Goal: Task Accomplishment & Management: Manage account settings

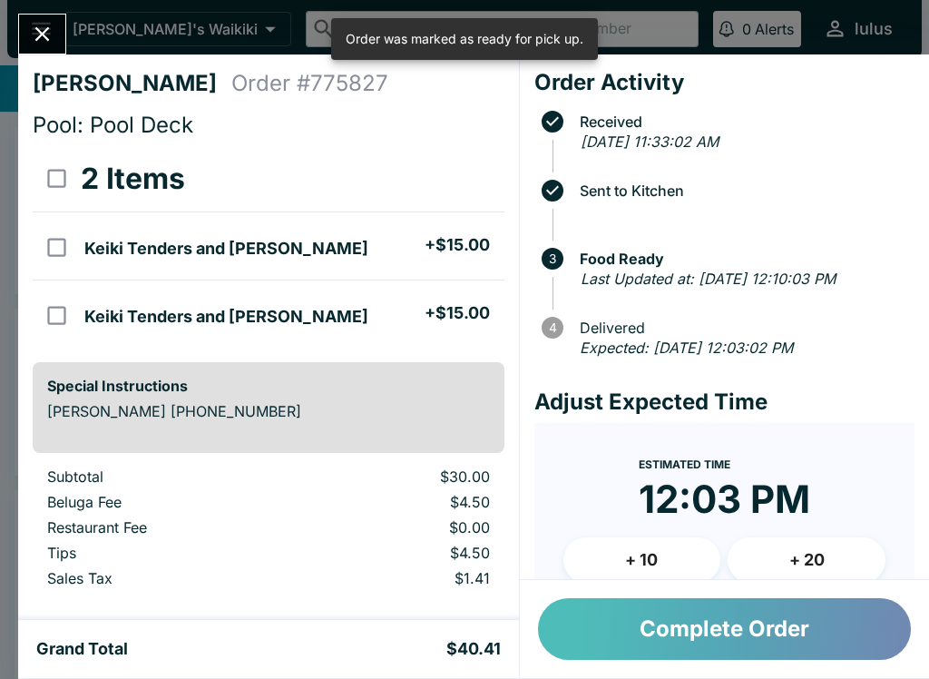
click at [681, 609] on button "Complete Order" at bounding box center [724, 629] width 373 height 62
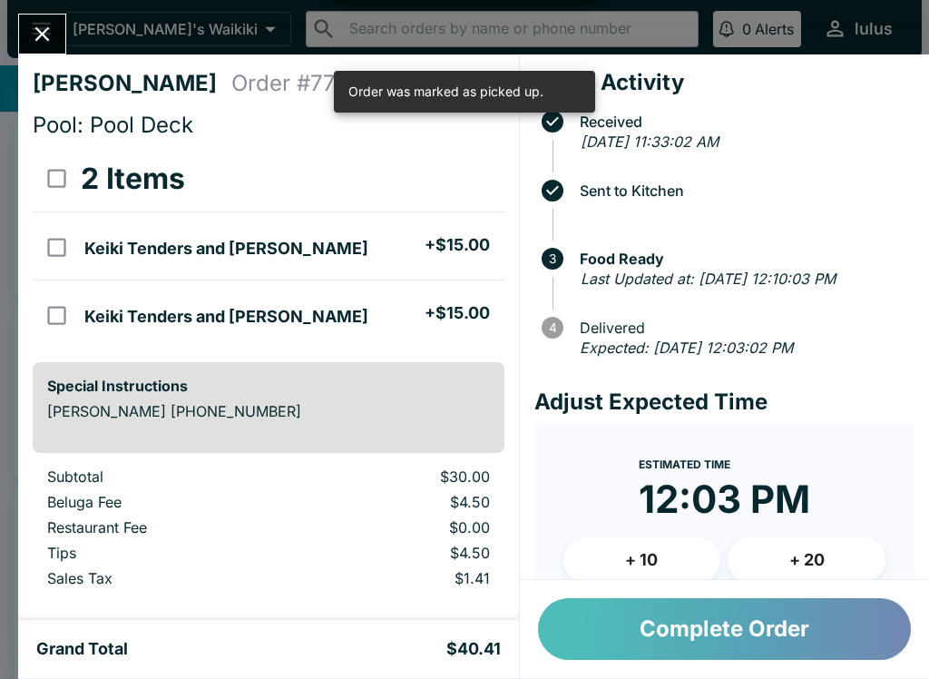
click at [621, 641] on button "Complete Order" at bounding box center [724, 629] width 373 height 62
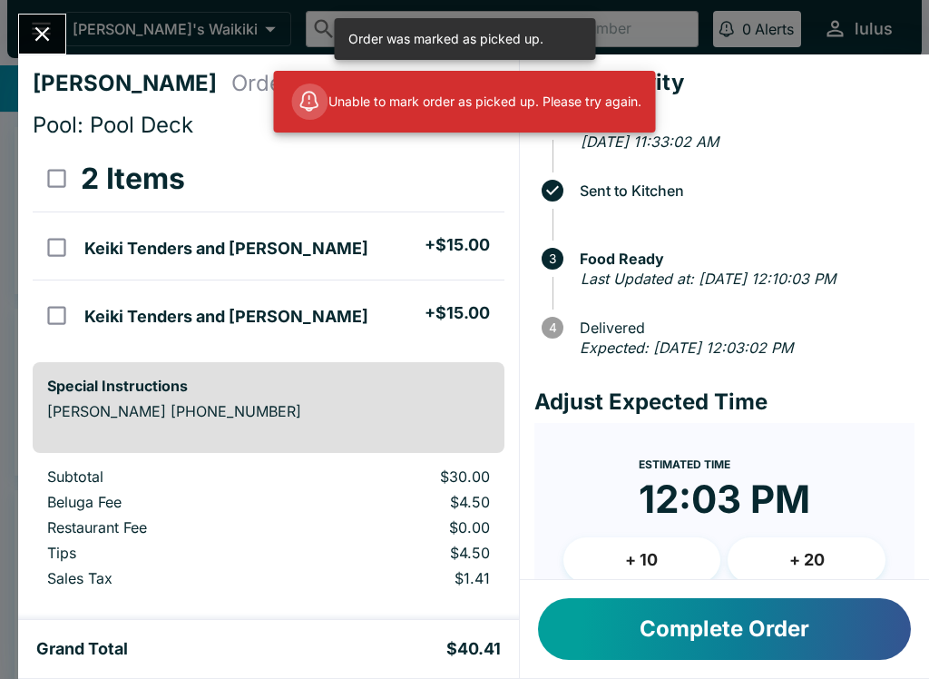
click at [41, 32] on icon "Close" at bounding box center [42, 34] width 15 height 15
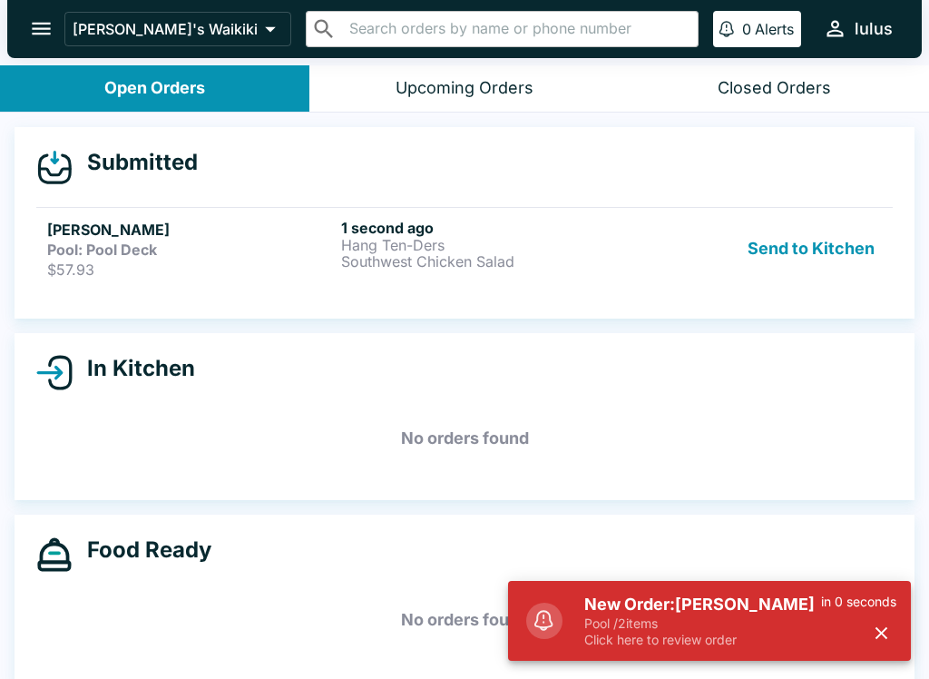
click at [299, 262] on p "$57.93" at bounding box center [190, 269] width 287 height 18
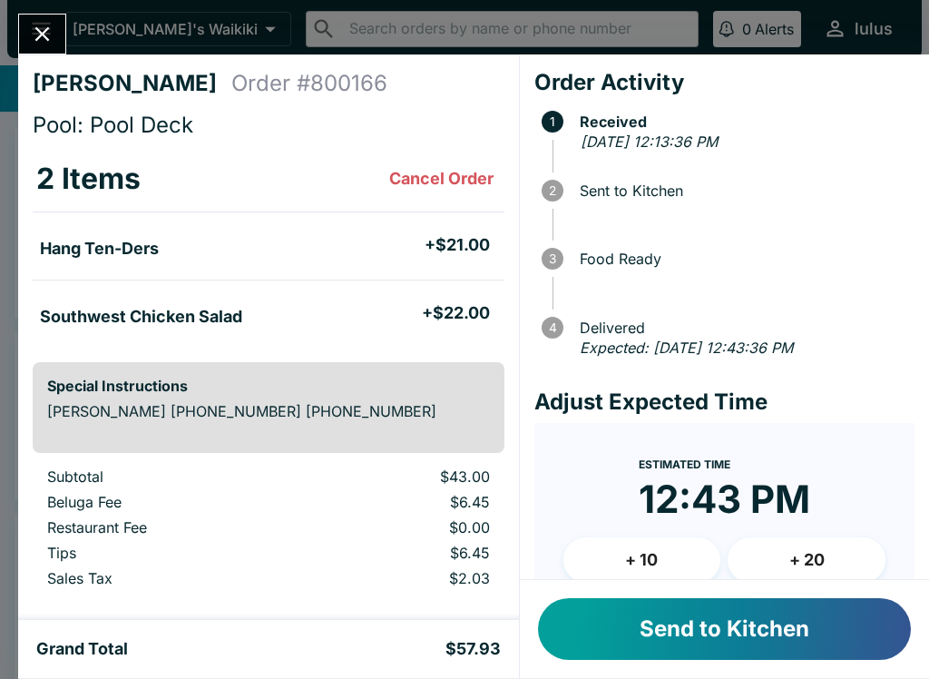
click at [745, 653] on button "Send to Kitchen" at bounding box center [724, 629] width 373 height 62
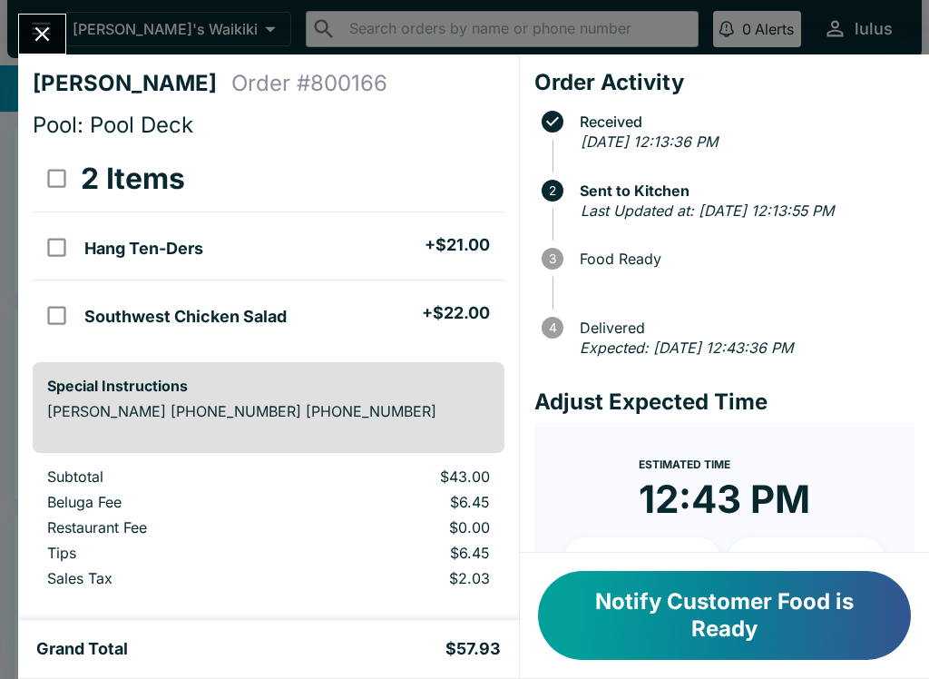
click at [609, 584] on button "Notify Customer Food is Ready" at bounding box center [724, 615] width 373 height 89
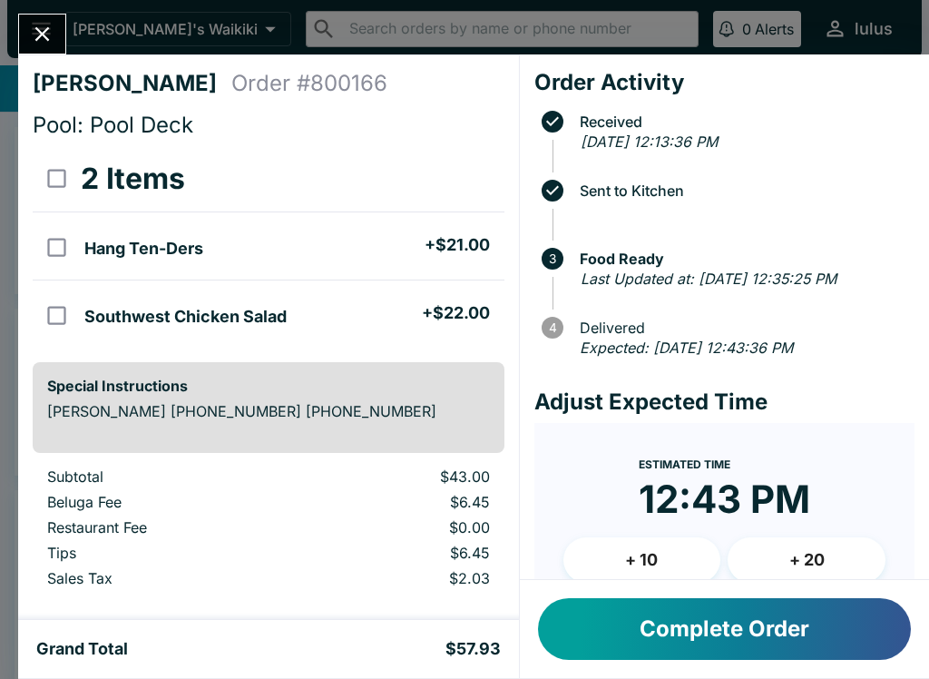
click at [643, 646] on button "Complete Order" at bounding box center [724, 629] width 373 height 62
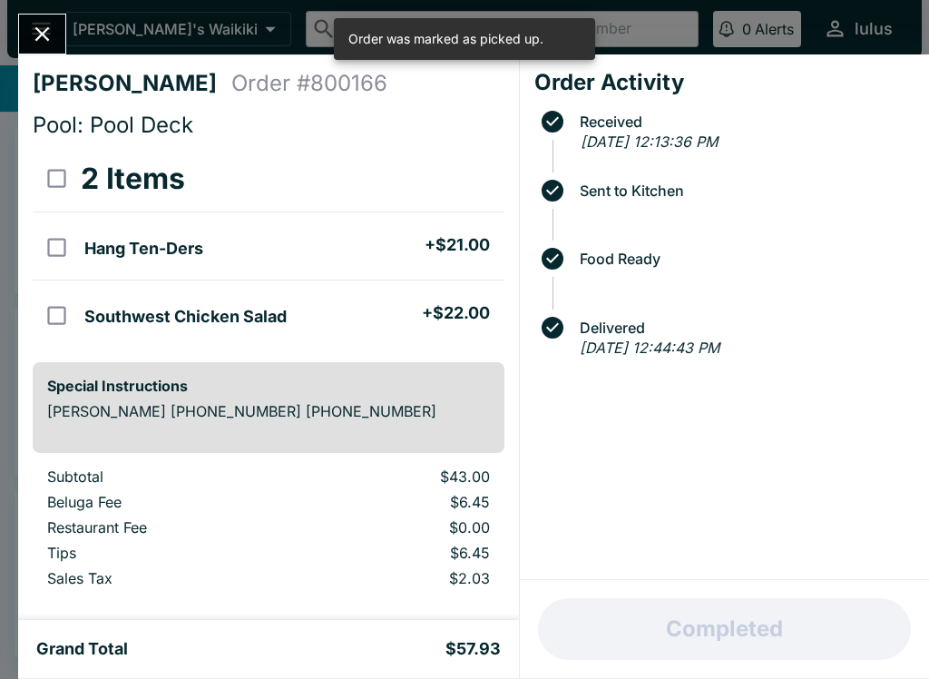
click at [24, 25] on button "Close" at bounding box center [42, 34] width 46 height 39
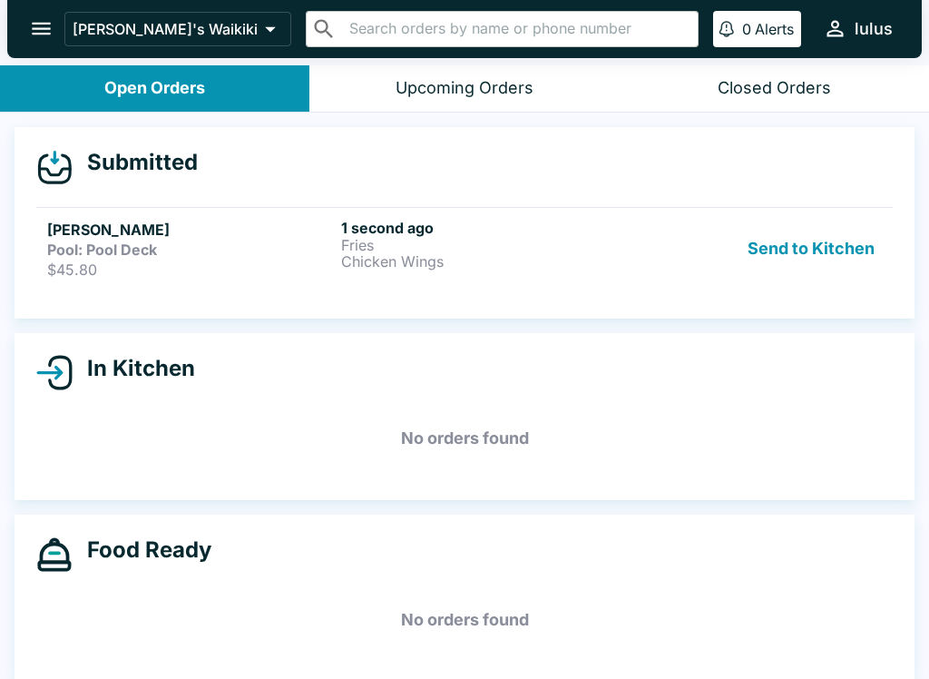
click at [406, 240] on p "Fries" at bounding box center [484, 245] width 287 height 16
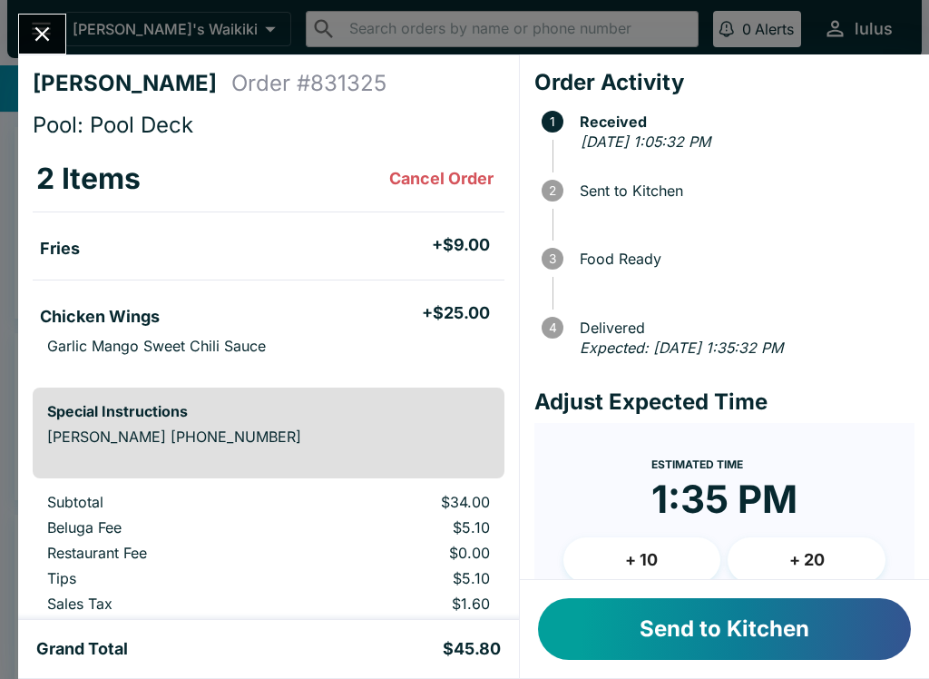
click at [738, 632] on button "Send to Kitchen" at bounding box center [724, 629] width 373 height 62
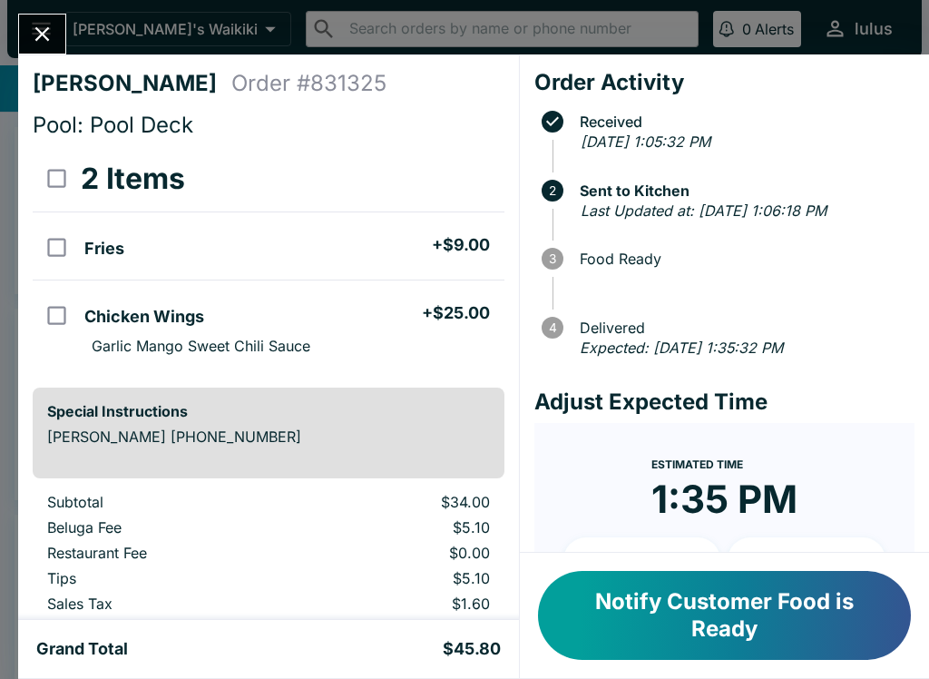
click at [736, 635] on button "Notify Customer Food is Ready" at bounding box center [724, 615] width 373 height 89
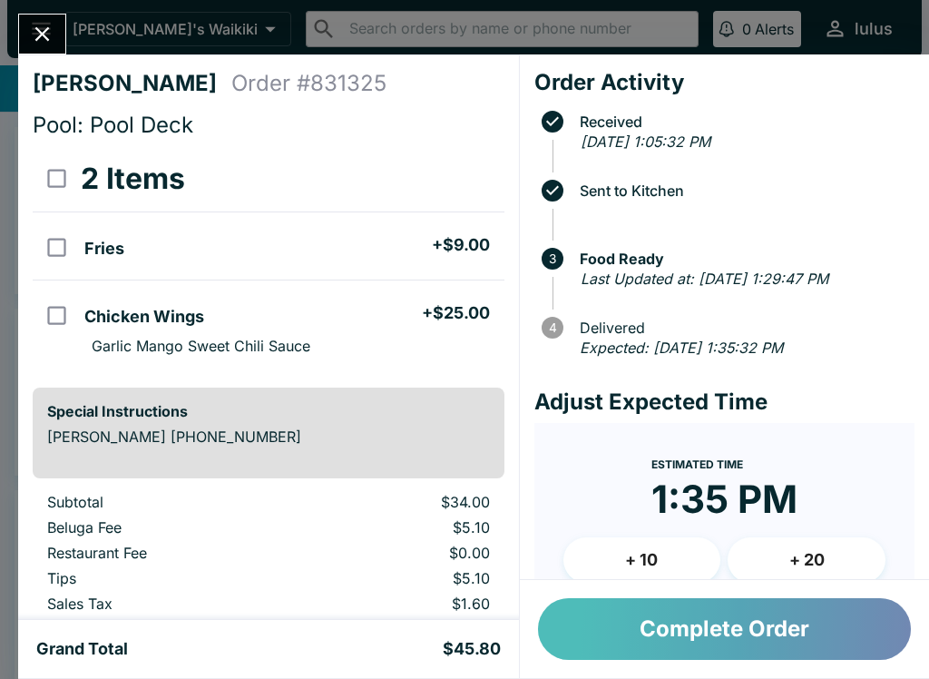
click at [763, 634] on button "Complete Order" at bounding box center [724, 629] width 373 height 62
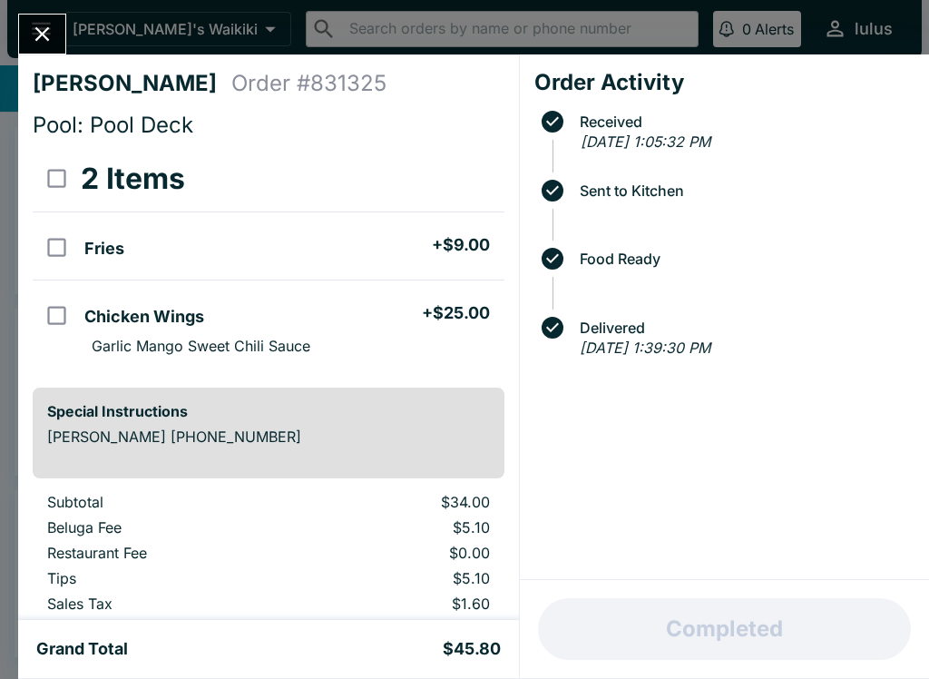
click at [38, 42] on icon "Close" at bounding box center [42, 34] width 25 height 25
